Goal: Find specific page/section: Find specific page/section

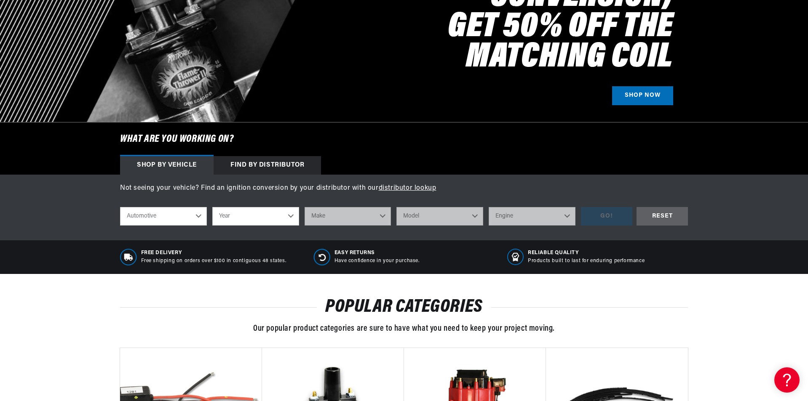
click at [197, 216] on select "Automotive Agricultural Industrial Marine Motorcycle" at bounding box center [163, 216] width 87 height 19
click at [120, 207] on select "Automotive Agricultural Industrial Marine Motorcycle" at bounding box center [163, 216] width 87 height 19
click at [248, 219] on select "Year [DATE] 2021 2020 2019 2018 2017 2016 2015 2014 2013 2012 2011 2010 2009 20…" at bounding box center [255, 216] width 87 height 19
select select "1969"
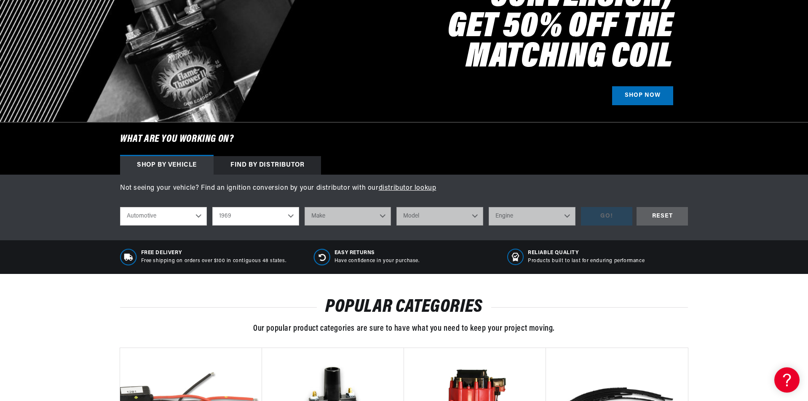
click at [212, 207] on select "Year [DATE] 2021 2020 2019 2018 2017 2016 2015 2014 2013 2012 2011 2010 2009 20…" at bounding box center [255, 216] width 87 height 19
select select "1969"
click at [376, 219] on select "Make Alfa Romeo American Motors Aston [PERSON_NAME][GEOGRAPHIC_DATA] [PERSON_NA…" at bounding box center [347, 216] width 87 height 19
select select "Mercedes-Benz"
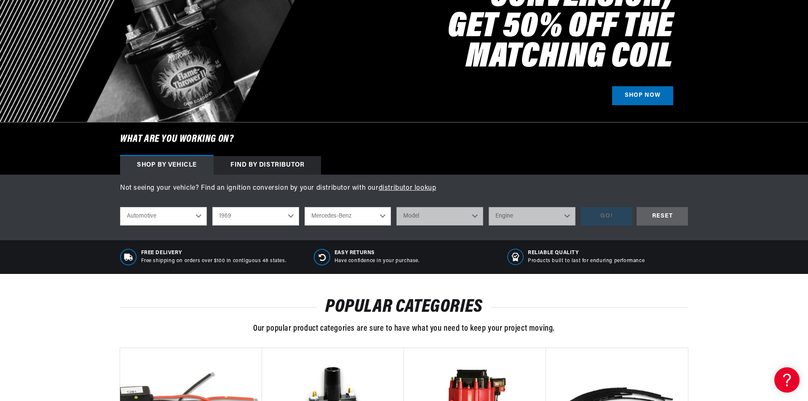
click at [304, 207] on select "Make Alfa Romeo American Motors Aston [PERSON_NAME][GEOGRAPHIC_DATA] [PERSON_NA…" at bounding box center [347, 216] width 87 height 19
select select "Mercedes-Benz"
click at [453, 214] on select "Model 280SE 280SL 300SEL 600" at bounding box center [439, 216] width 87 height 19
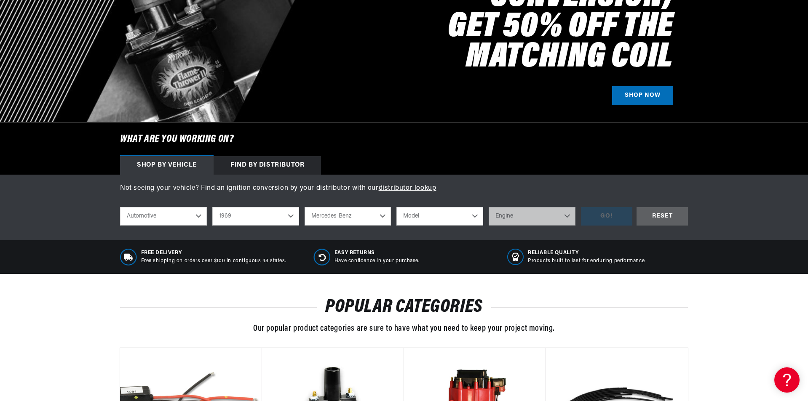
select select "280SL"
click at [396, 207] on select "Model 280SE 280SL 300SEL 600" at bounding box center [439, 216] width 87 height 19
select select "280SL"
click at [549, 216] on select "Engine 2.8L" at bounding box center [531, 216] width 87 height 19
select select "2.8L"
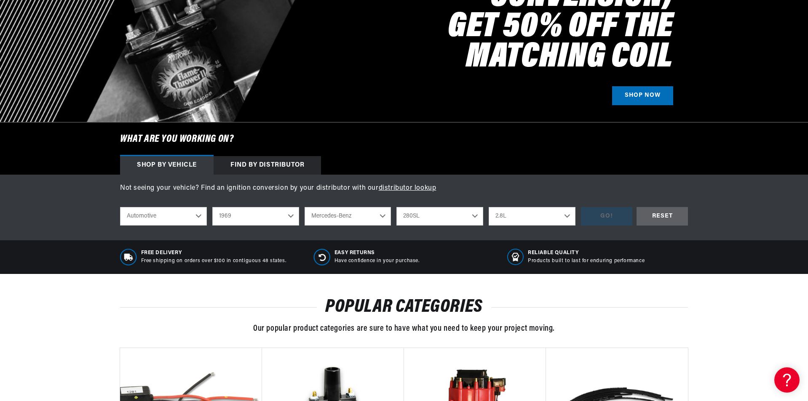
click at [488, 207] on select "Engine 2.8L" at bounding box center [531, 216] width 87 height 19
select select "2.8L"
click at [614, 216] on div "GO!" at bounding box center [606, 216] width 51 height 19
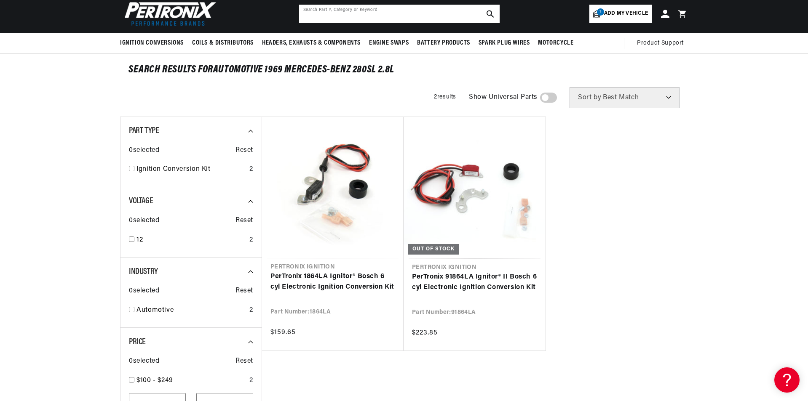
click at [347, 16] on input "text" at bounding box center [399, 14] width 200 height 19
drag, startPoint x: 339, startPoint y: 16, endPoint x: 297, endPoint y: 19, distance: 41.3
click at [297, 19] on header "BETTER SEARCH RESULTS Add your vehicle's year, make, and model to find parts be…" at bounding box center [404, 13] width 610 height 39
type input "1234332088"
